Goal: Task Accomplishment & Management: Manage account settings

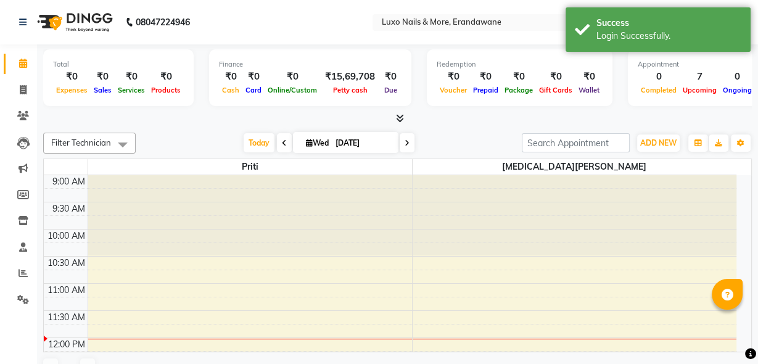
select select "en"
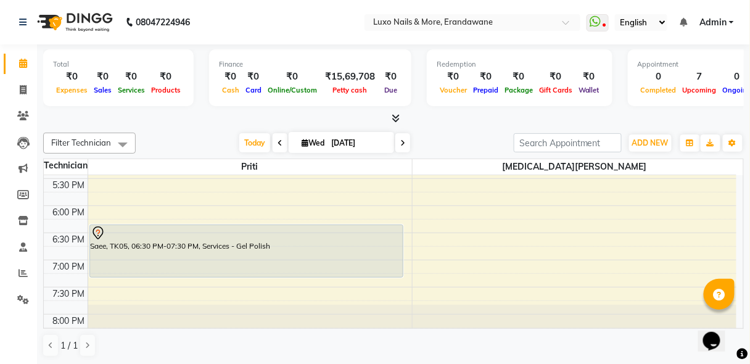
scroll to position [486, 0]
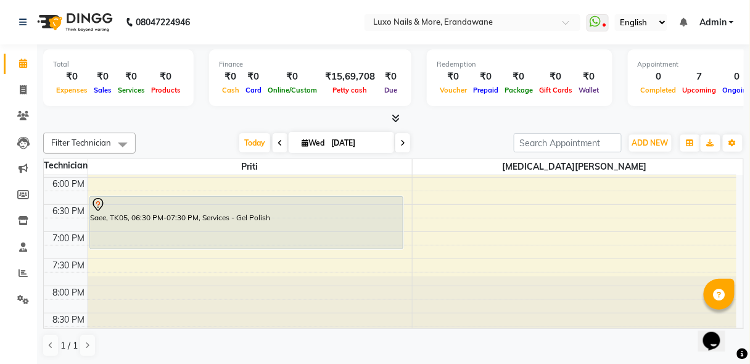
drag, startPoint x: 739, startPoint y: 227, endPoint x: 27, endPoint y: 14, distance: 743.2
click at [24, 96] on span at bounding box center [23, 90] width 22 height 14
select select "917"
select select "service"
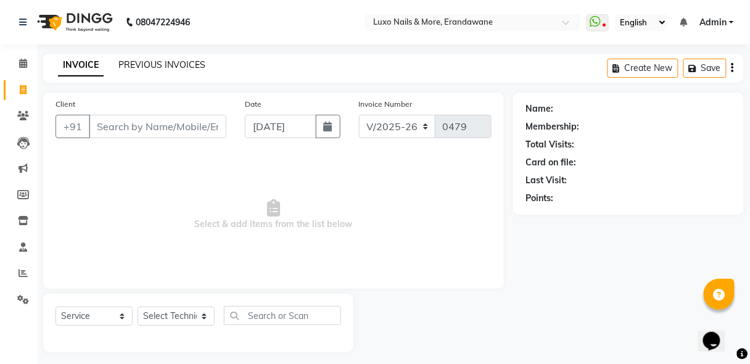
click at [166, 62] on link "PREVIOUS INVOICES" at bounding box center [161, 64] width 87 height 11
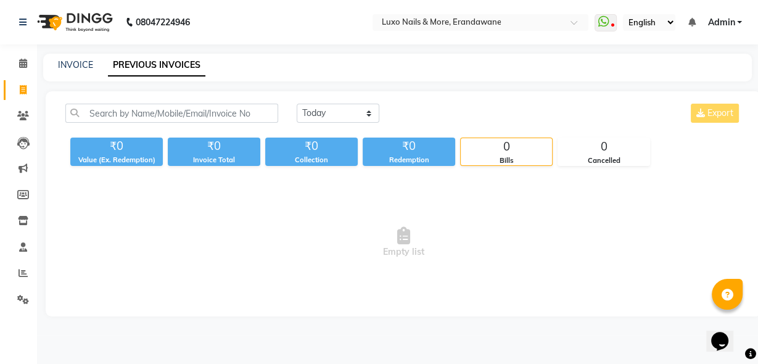
click at [353, 127] on div "[DATE] [DATE] Custom Range Export" at bounding box center [518, 118] width 463 height 29
click at [353, 118] on select "[DATE] [DATE] Custom Range" at bounding box center [338, 113] width 83 height 19
select select "range"
click at [297, 104] on select "[DATE] [DATE] Custom Range" at bounding box center [338, 113] width 83 height 19
click at [457, 112] on input "[DATE]" at bounding box center [438, 113] width 86 height 17
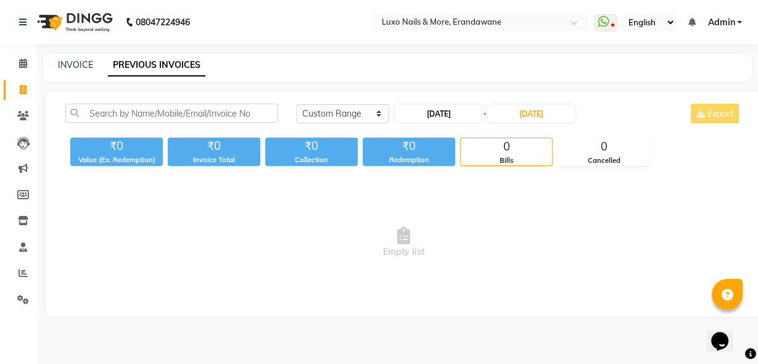
select select "9"
select select "2025"
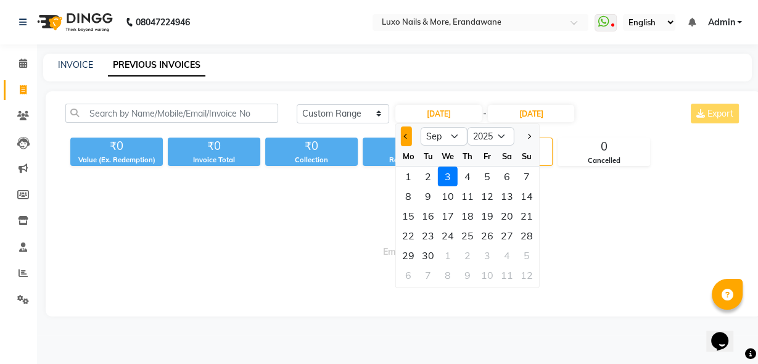
click at [408, 136] on span "Previous month" at bounding box center [406, 136] width 5 height 5
select select "8"
click at [484, 176] on div "1" at bounding box center [487, 176] width 20 height 20
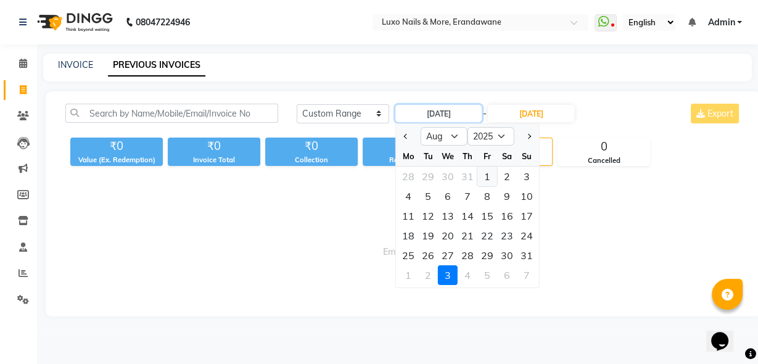
type input "[DATE]"
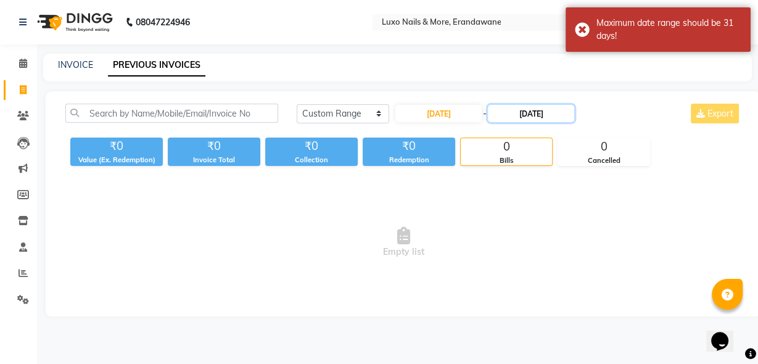
click at [520, 115] on input "[DATE]" at bounding box center [531, 113] width 86 height 17
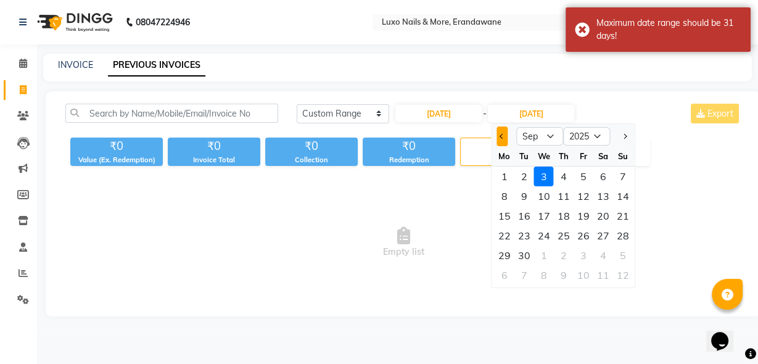
click at [503, 141] on button "Previous month" at bounding box center [502, 136] width 10 height 20
select select "8"
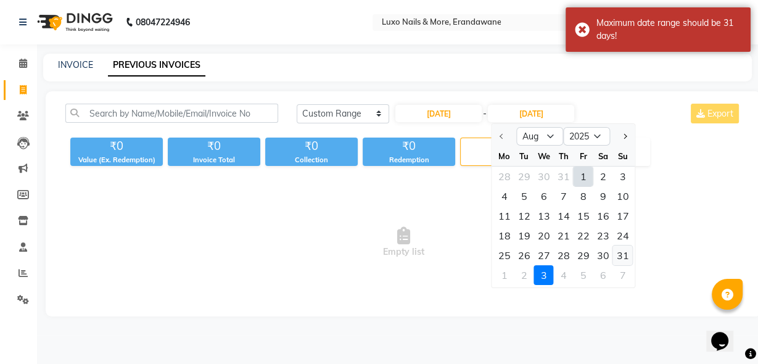
click at [623, 256] on div "31" at bounding box center [623, 255] width 20 height 20
type input "[DATE]"
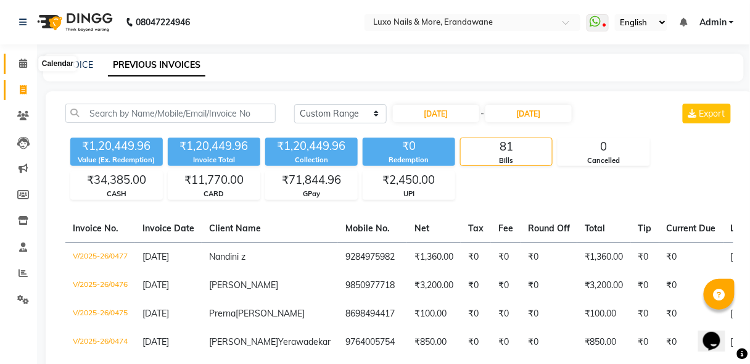
click at [20, 59] on icon at bounding box center [23, 63] width 8 height 9
